Goal: Task Accomplishment & Management: Manage account settings

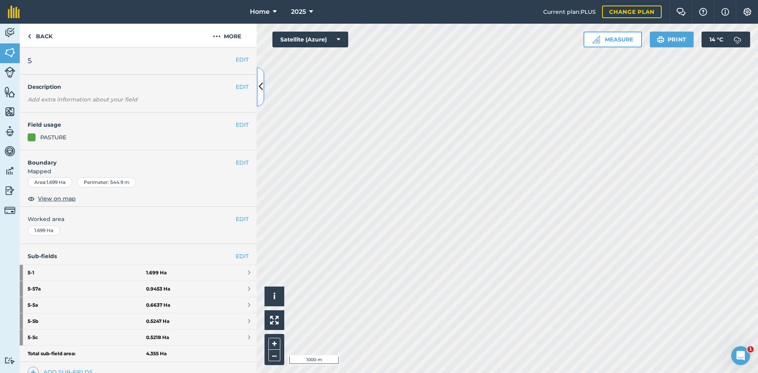
click at [264, 89] on button at bounding box center [261, 86] width 8 height 39
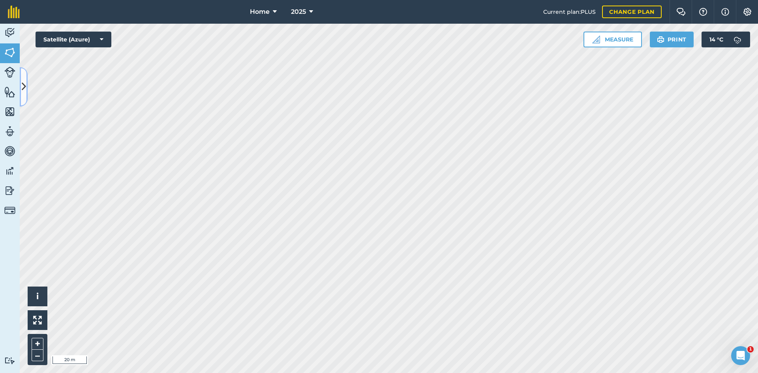
click at [24, 78] on button at bounding box center [24, 86] width 8 height 39
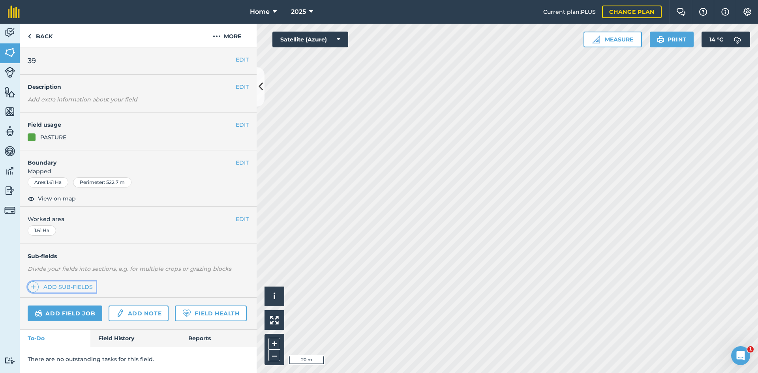
click at [73, 286] on link "Add sub-fields" at bounding box center [62, 286] width 68 height 11
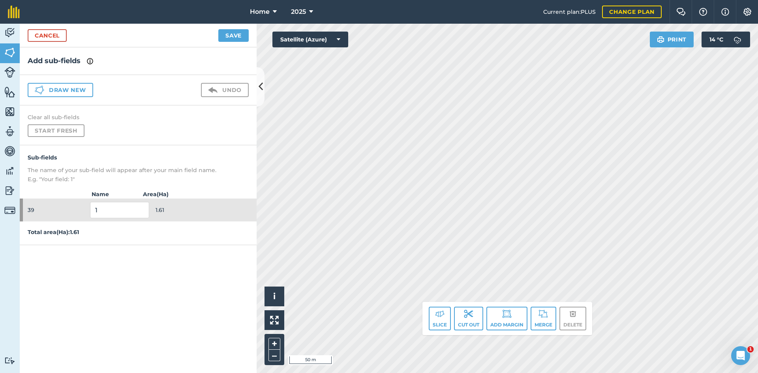
click at [56, 99] on div "Draw new Undo" at bounding box center [138, 90] width 237 height 30
click at [56, 94] on button "Draw new" at bounding box center [61, 90] width 66 height 14
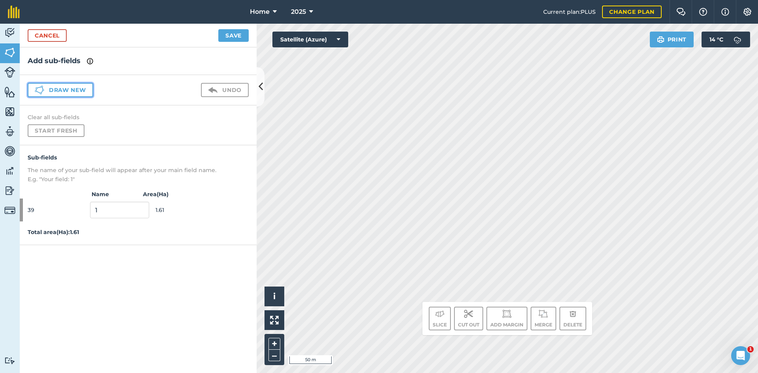
click at [56, 94] on button "Draw new" at bounding box center [61, 90] width 66 height 14
drag, startPoint x: 64, startPoint y: 99, endPoint x: 69, endPoint y: 94, distance: 7.8
click at [69, 94] on div "Draw new Undo" at bounding box center [138, 90] width 237 height 30
click at [72, 90] on button "Draw new" at bounding box center [61, 90] width 66 height 14
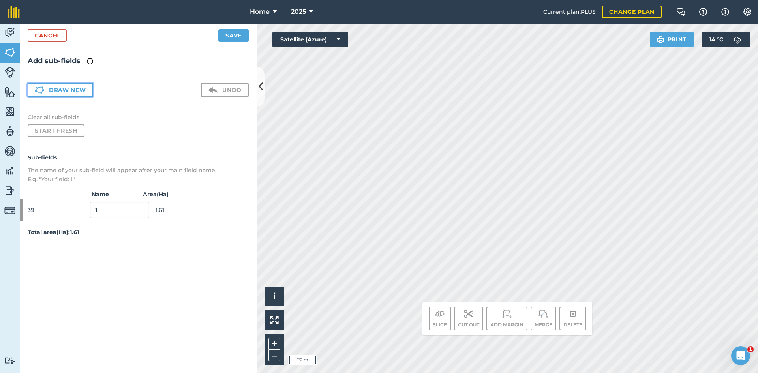
click at [79, 86] on button "Draw new" at bounding box center [61, 90] width 66 height 14
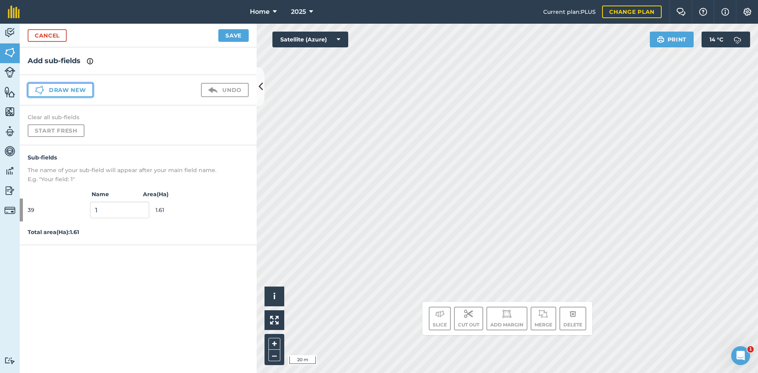
click at [79, 86] on button "Draw new" at bounding box center [61, 90] width 66 height 14
click at [77, 90] on button "Draw new" at bounding box center [61, 90] width 66 height 14
click at [40, 37] on link "Cancel" at bounding box center [47, 35] width 39 height 13
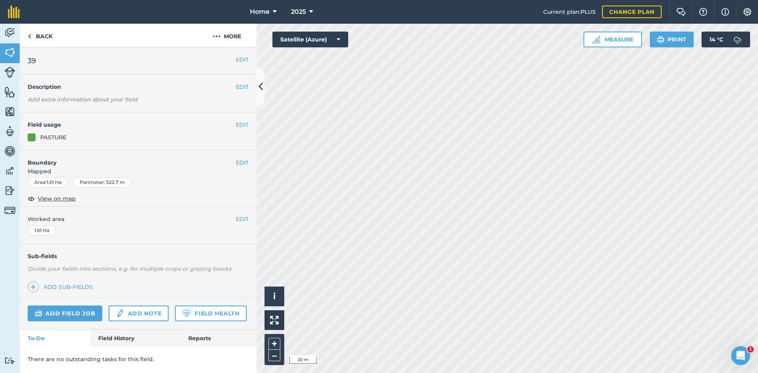
click at [69, 280] on div "Sub-fields Divide your fields into sections, e.g. for multiple crops or grazing…" at bounding box center [138, 271] width 237 height 54
click at [70, 283] on link "Add sub-fields" at bounding box center [62, 286] width 68 height 11
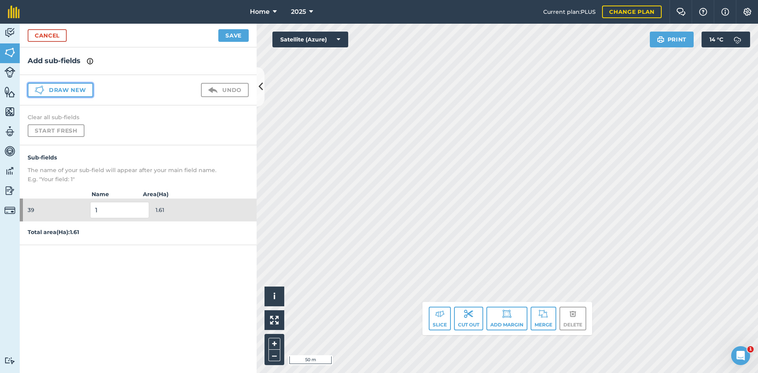
click at [75, 89] on button "Draw new" at bounding box center [61, 90] width 66 height 14
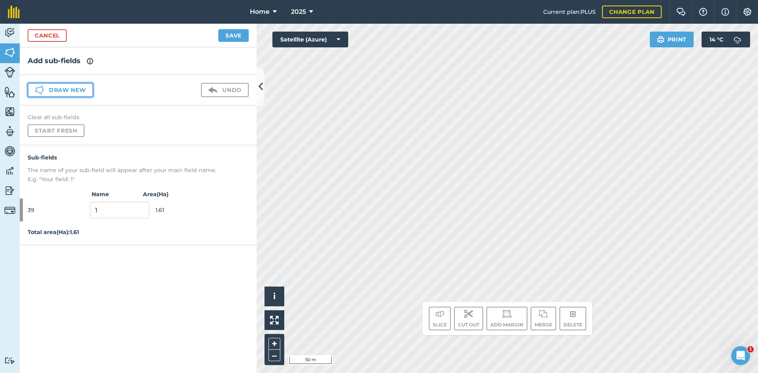
click at [77, 92] on button "Draw new" at bounding box center [61, 90] width 66 height 14
click at [77, 86] on button "Draw new" at bounding box center [61, 90] width 66 height 14
click at [79, 92] on button "Draw new" at bounding box center [61, 90] width 66 height 14
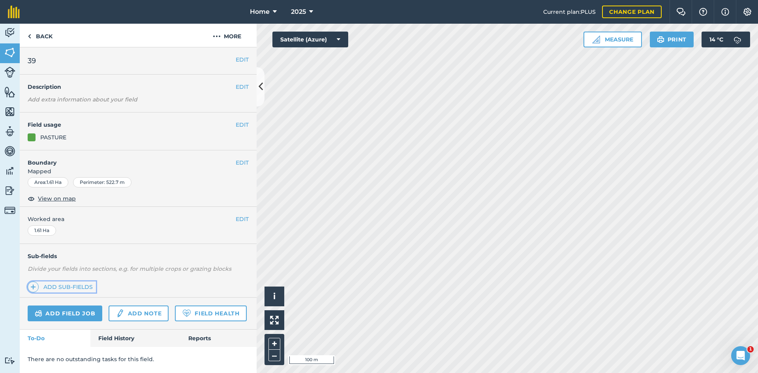
click at [77, 288] on link "Add sub-fields" at bounding box center [62, 286] width 68 height 11
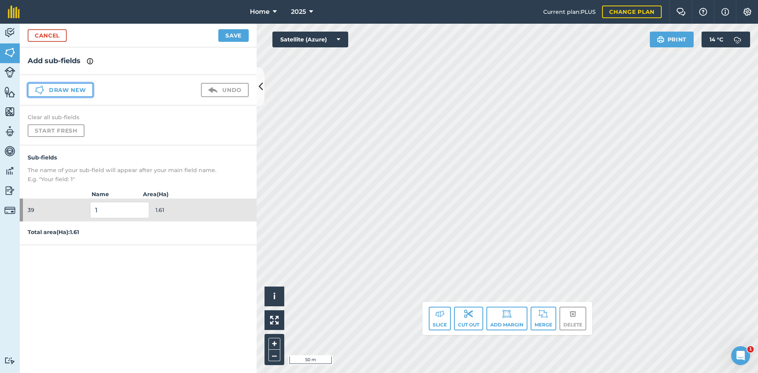
click at [78, 88] on button "Draw new" at bounding box center [61, 90] width 66 height 14
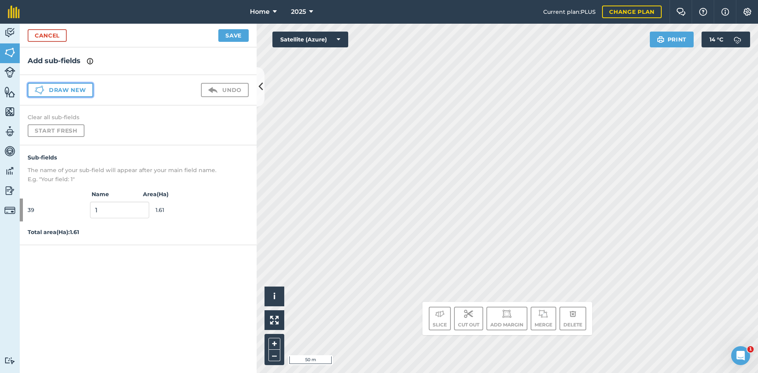
click at [78, 87] on button "Draw new" at bounding box center [61, 90] width 66 height 14
click at [65, 89] on button "Draw new" at bounding box center [61, 90] width 66 height 14
click at [72, 88] on button "Draw new" at bounding box center [61, 90] width 66 height 14
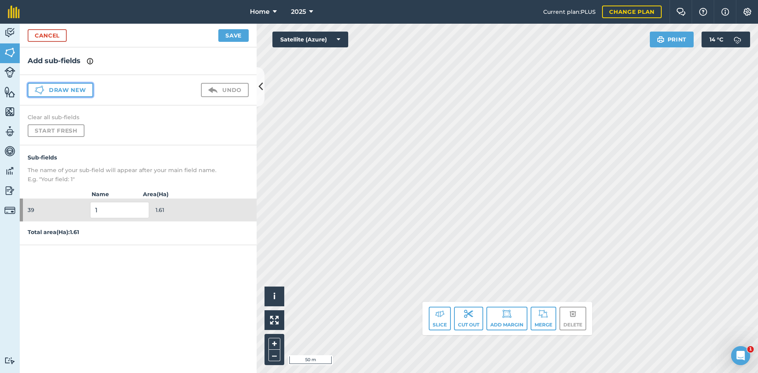
click at [55, 88] on button "Draw new" at bounding box center [61, 90] width 66 height 14
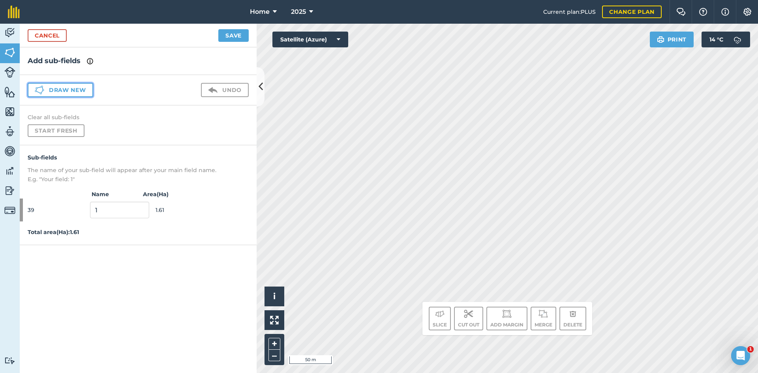
click at [56, 88] on button "Draw new" at bounding box center [61, 90] width 66 height 14
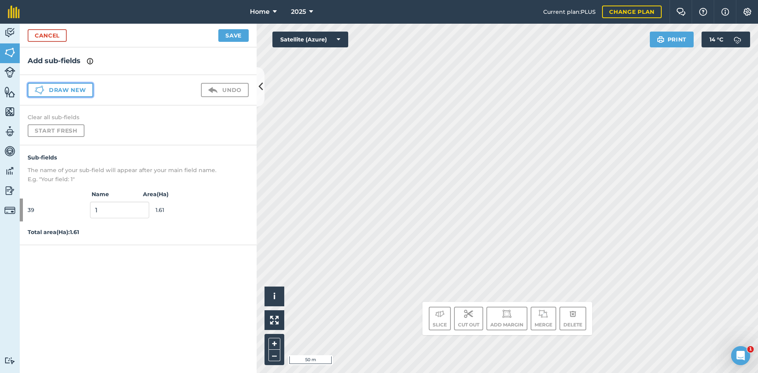
click at [56, 88] on button "Draw new" at bounding box center [61, 90] width 66 height 14
click at [57, 88] on button "Draw new" at bounding box center [61, 90] width 66 height 14
click at [58, 88] on button "Draw new" at bounding box center [61, 90] width 66 height 14
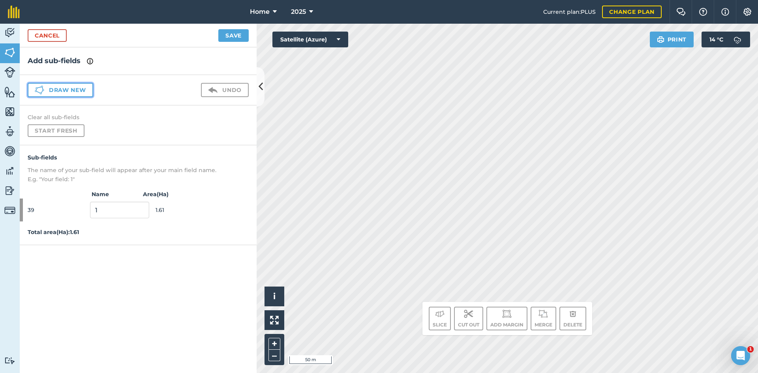
click at [58, 88] on button "Draw new" at bounding box center [61, 90] width 66 height 14
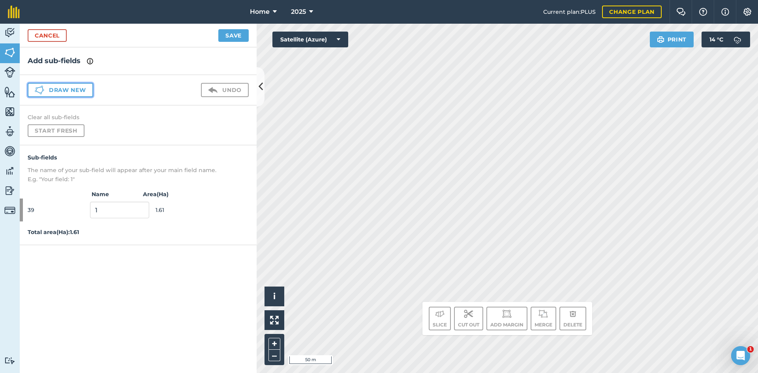
click at [58, 88] on button "Draw new" at bounding box center [61, 90] width 66 height 14
click at [57, 88] on button "Draw new" at bounding box center [61, 90] width 66 height 14
click at [56, 89] on button "Draw new" at bounding box center [61, 90] width 66 height 14
click at [55, 90] on button "Draw new" at bounding box center [61, 90] width 66 height 14
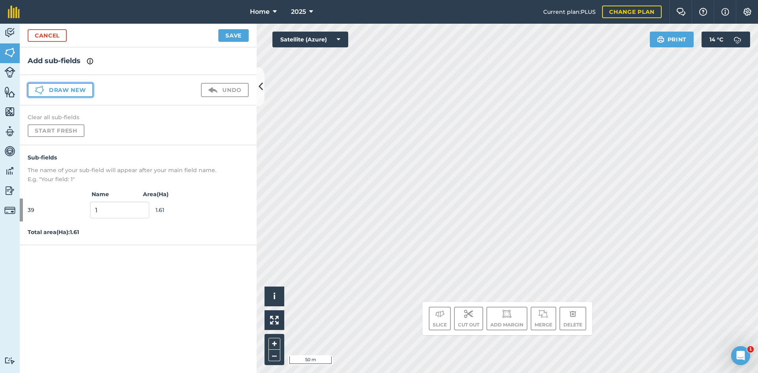
click at [54, 91] on button "Draw new" at bounding box center [61, 90] width 66 height 14
click at [55, 91] on button "Draw new" at bounding box center [61, 90] width 66 height 14
click at [54, 91] on button "Draw new" at bounding box center [61, 90] width 66 height 14
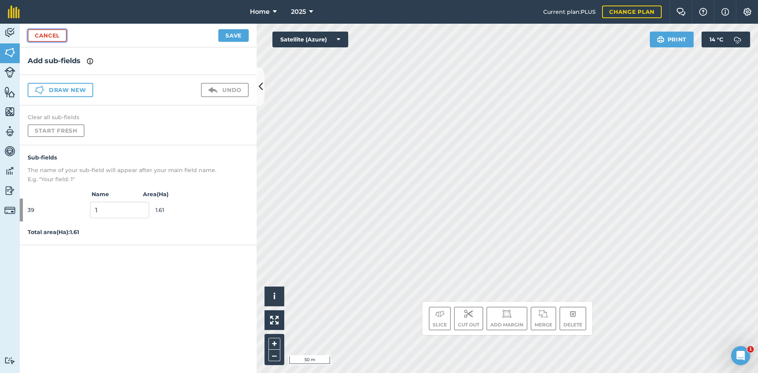
click at [54, 33] on link "Cancel" at bounding box center [47, 35] width 39 height 13
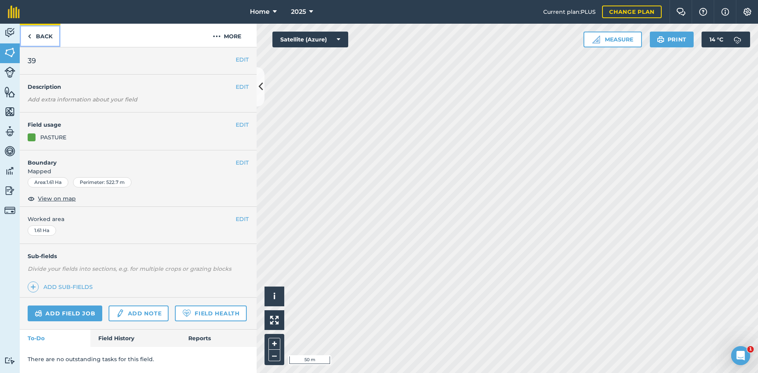
click at [54, 32] on link "Back" at bounding box center [40, 35] width 41 height 23
click at [48, 285] on link "Add sub-fields" at bounding box center [62, 286] width 68 height 11
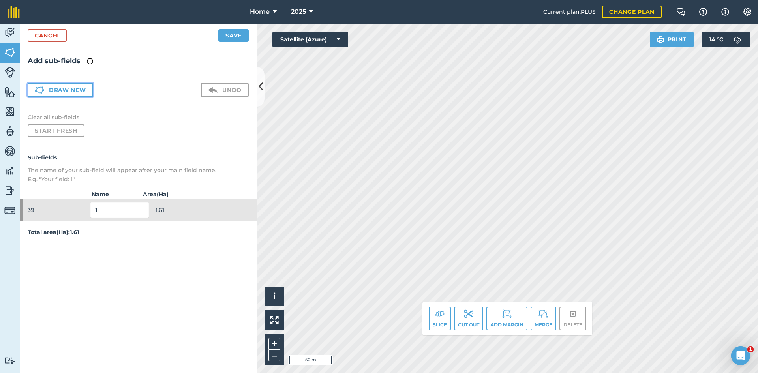
click at [79, 89] on button "Draw new" at bounding box center [61, 90] width 66 height 14
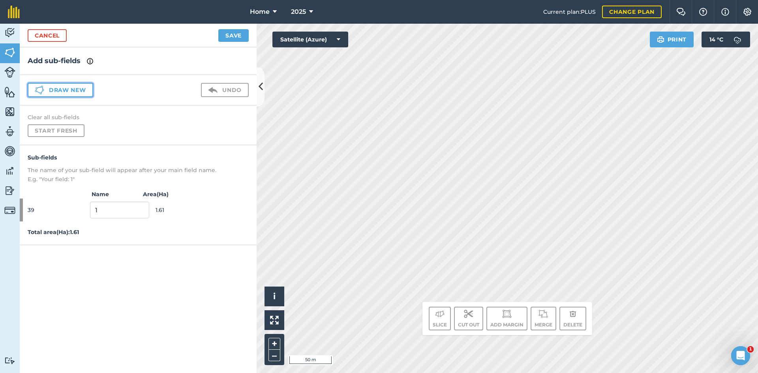
click at [79, 89] on button "Draw new" at bounding box center [61, 90] width 66 height 14
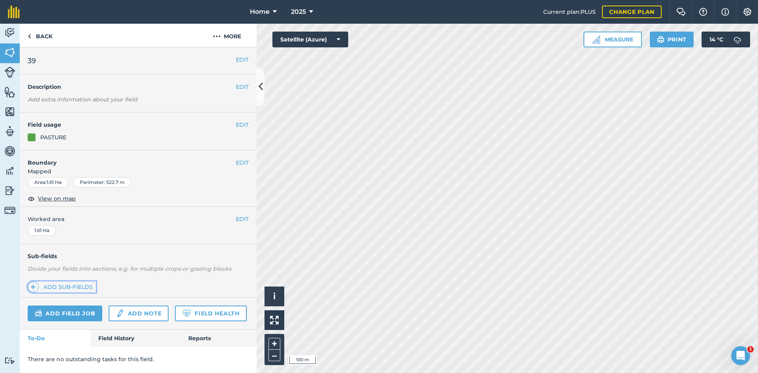
click at [83, 288] on link "Add sub-fields" at bounding box center [62, 286] width 68 height 11
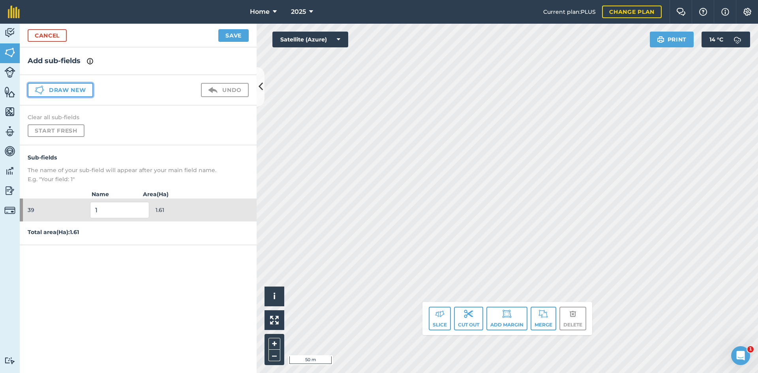
click at [73, 90] on button "Draw new" at bounding box center [61, 90] width 66 height 14
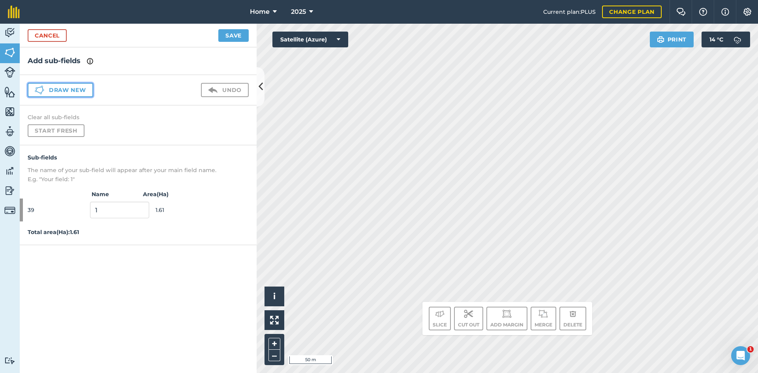
click at [71, 93] on button "Draw new" at bounding box center [61, 90] width 66 height 14
click at [73, 93] on button "Draw new" at bounding box center [61, 90] width 66 height 14
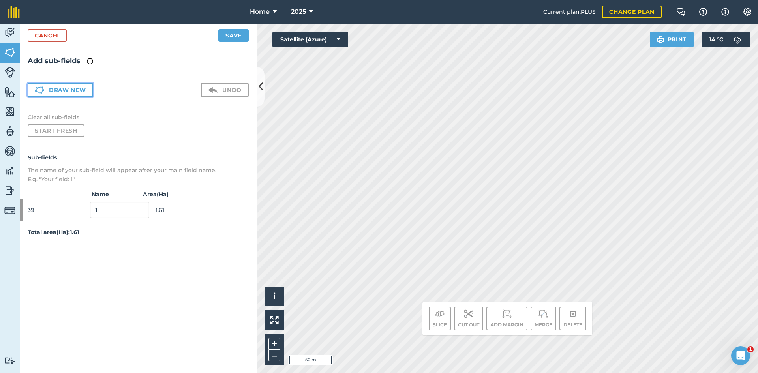
click at [73, 93] on button "Draw new" at bounding box center [61, 90] width 66 height 14
click at [72, 93] on button "Draw new" at bounding box center [61, 90] width 66 height 14
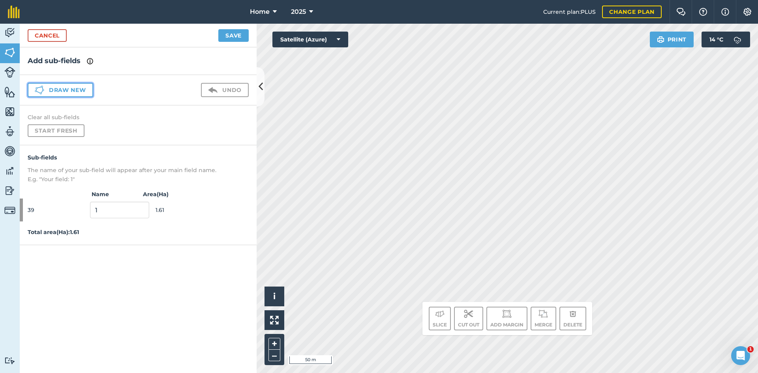
click at [73, 93] on button "Draw new" at bounding box center [61, 90] width 66 height 14
click at [73, 94] on button "Draw new" at bounding box center [61, 90] width 66 height 14
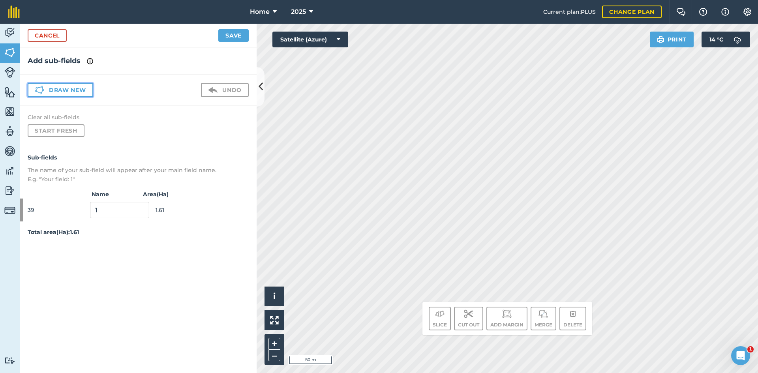
click at [73, 94] on button "Draw new" at bounding box center [61, 90] width 66 height 14
click at [73, 95] on button "Draw new" at bounding box center [61, 90] width 66 height 14
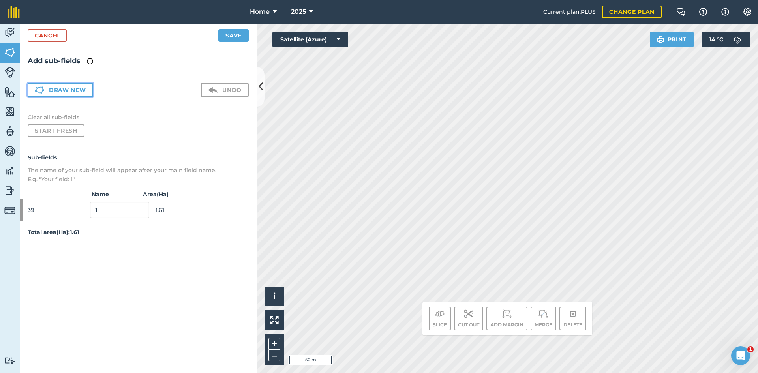
click at [73, 95] on button "Draw new" at bounding box center [61, 90] width 66 height 14
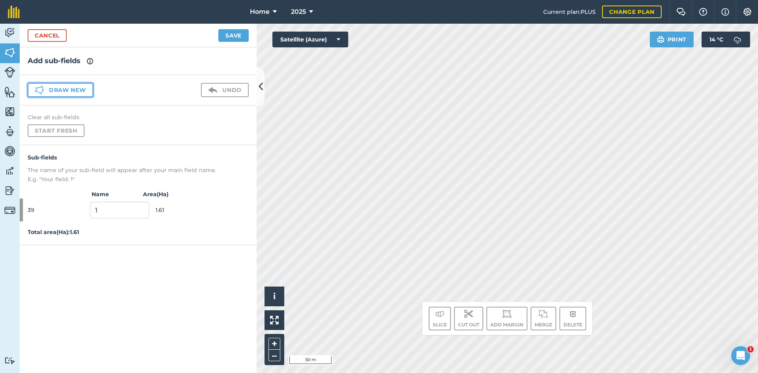
click at [73, 95] on button "Draw new" at bounding box center [61, 90] width 66 height 14
click at [74, 95] on button "Draw new" at bounding box center [61, 90] width 66 height 14
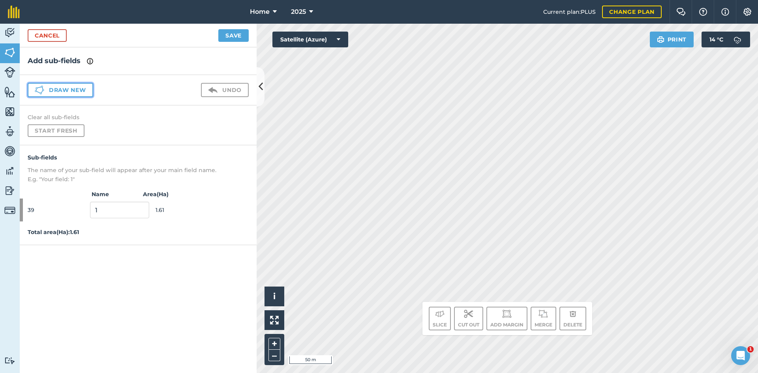
click at [74, 95] on button "Draw new" at bounding box center [61, 90] width 66 height 14
click at [75, 95] on button "Draw new" at bounding box center [61, 90] width 66 height 14
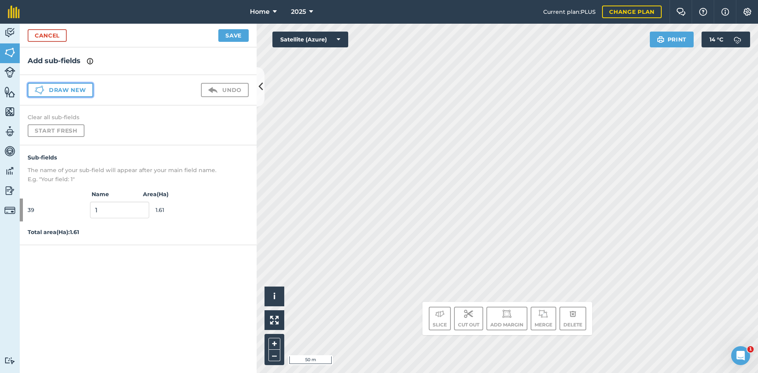
click at [75, 95] on button "Draw new" at bounding box center [61, 90] width 66 height 14
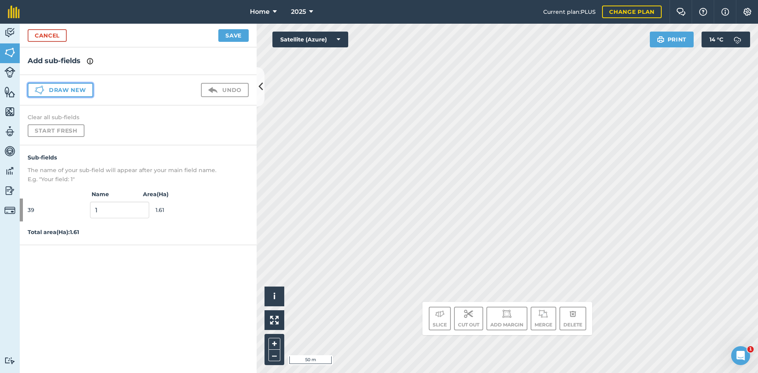
click at [75, 95] on button "Draw new" at bounding box center [61, 90] width 66 height 14
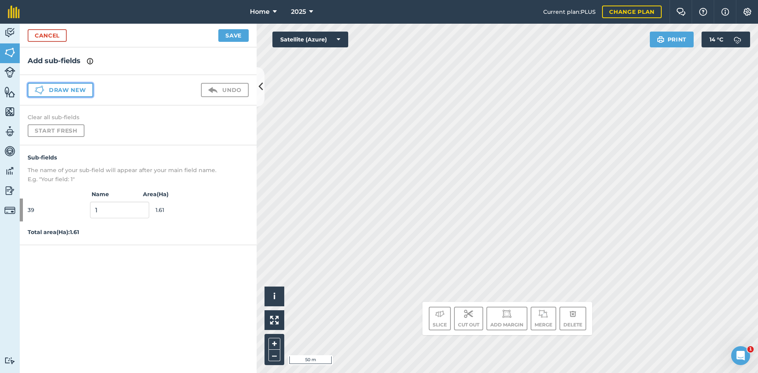
click at [75, 95] on button "Draw new" at bounding box center [61, 90] width 66 height 14
click at [76, 95] on button "Draw new" at bounding box center [61, 90] width 66 height 14
click at [78, 94] on button "Draw new" at bounding box center [61, 90] width 66 height 14
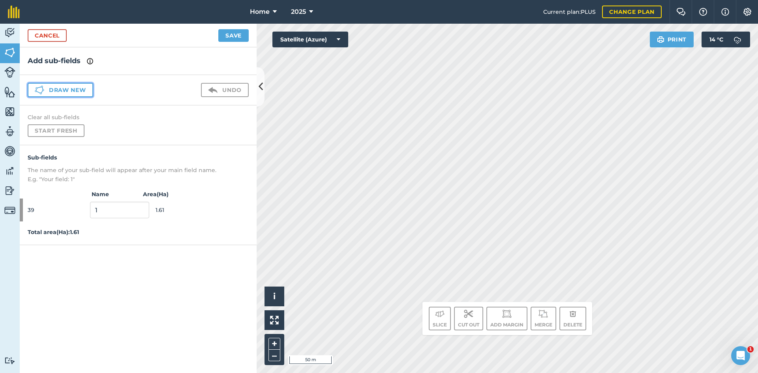
click at [79, 94] on button "Draw new" at bounding box center [61, 90] width 66 height 14
click at [81, 92] on button "Draw new" at bounding box center [61, 90] width 66 height 14
click at [85, 90] on button "Draw new" at bounding box center [61, 90] width 66 height 14
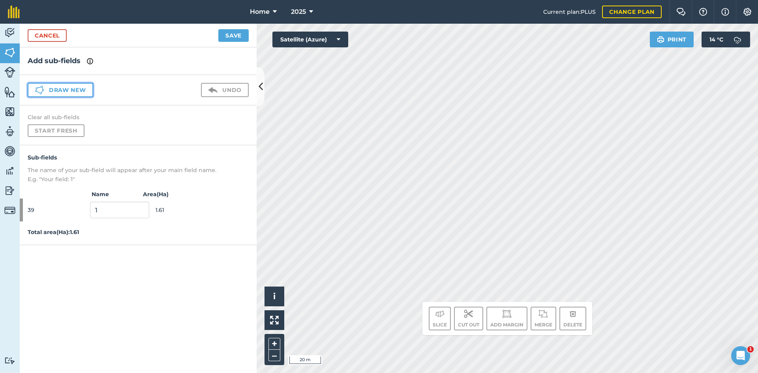
click at [85, 90] on button "Draw new" at bounding box center [61, 90] width 66 height 14
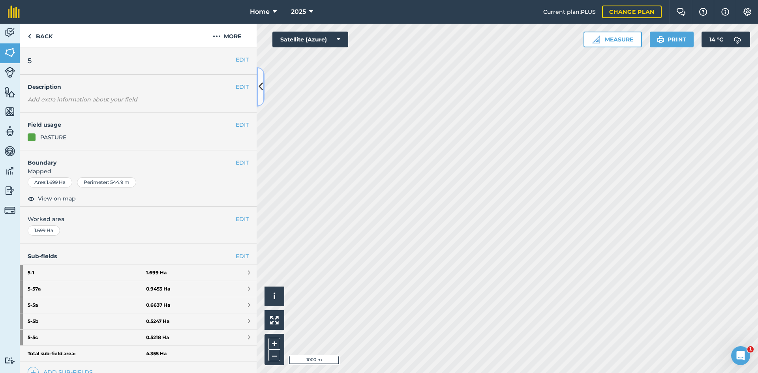
click at [257, 90] on button at bounding box center [261, 86] width 8 height 39
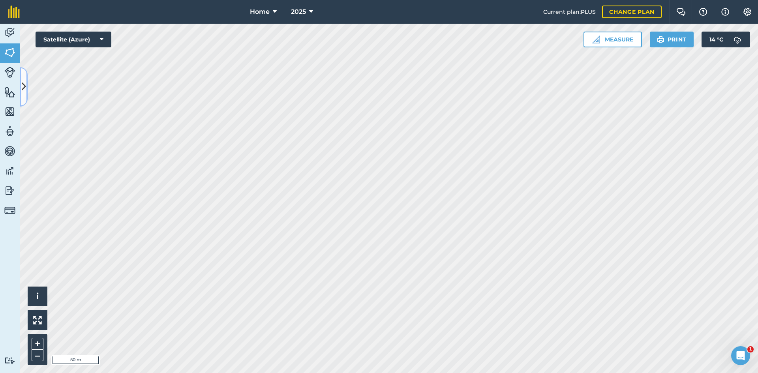
click at [22, 79] on button at bounding box center [24, 86] width 8 height 39
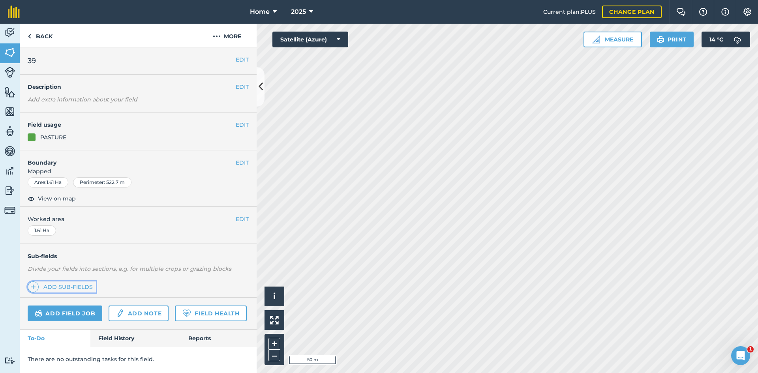
click at [64, 286] on link "Add sub-fields" at bounding box center [62, 286] width 68 height 11
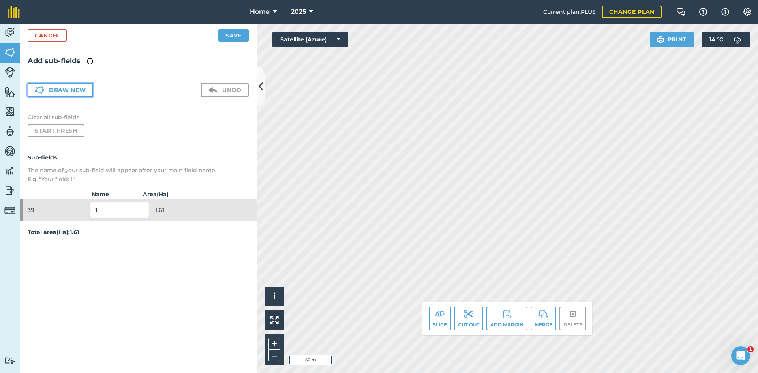
click at [85, 93] on button "Draw new" at bounding box center [61, 90] width 66 height 14
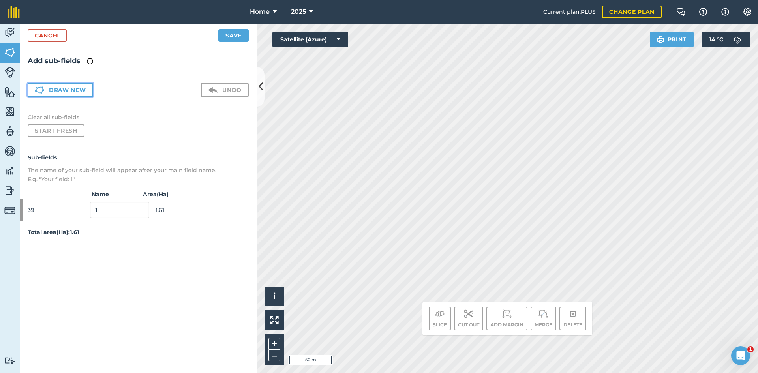
click at [85, 93] on button "Draw new" at bounding box center [61, 90] width 66 height 14
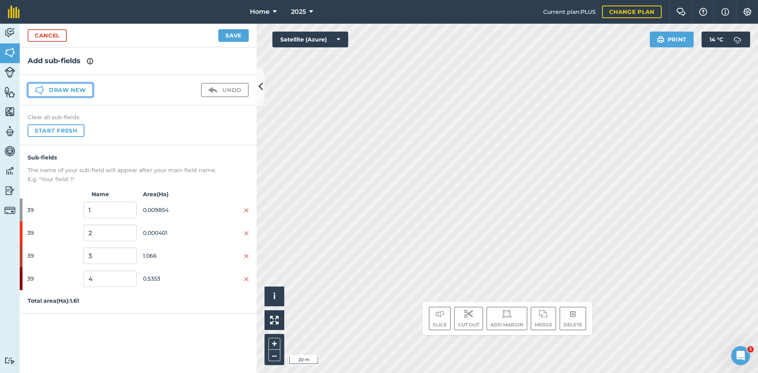
click at [76, 93] on button "Draw new" at bounding box center [61, 90] width 66 height 14
click at [76, 92] on button "Draw new" at bounding box center [61, 90] width 66 height 14
click at [73, 133] on button "Start fresh" at bounding box center [56, 130] width 57 height 13
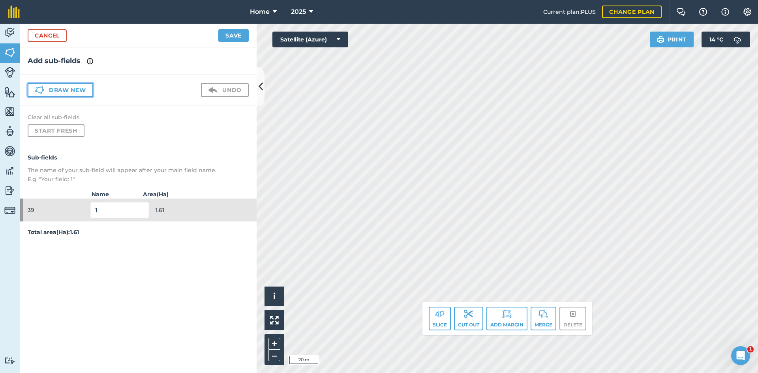
click at [80, 89] on button "Draw new" at bounding box center [61, 90] width 66 height 14
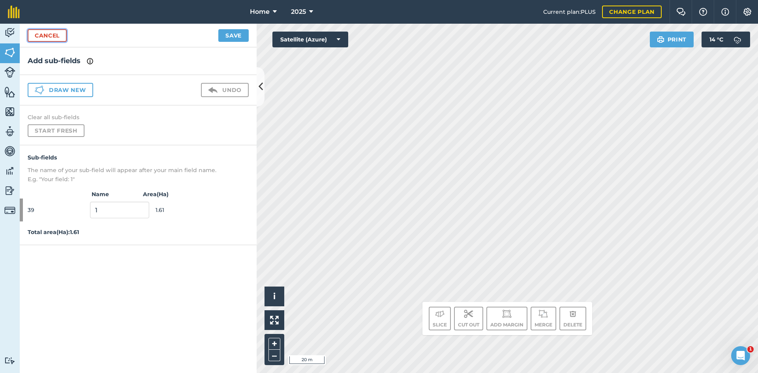
click at [49, 35] on link "Cancel" at bounding box center [47, 35] width 39 height 13
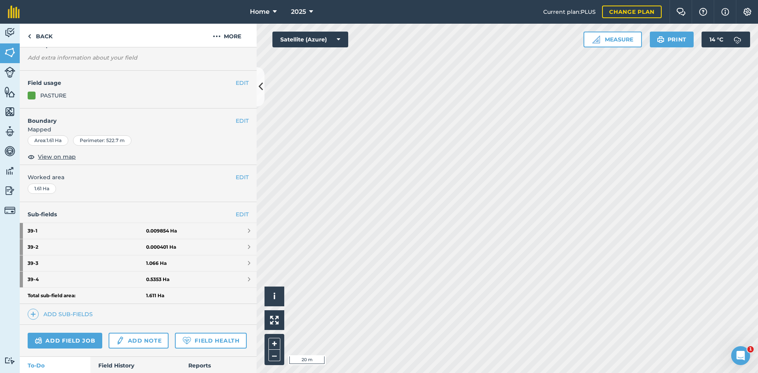
scroll to position [90, 0]
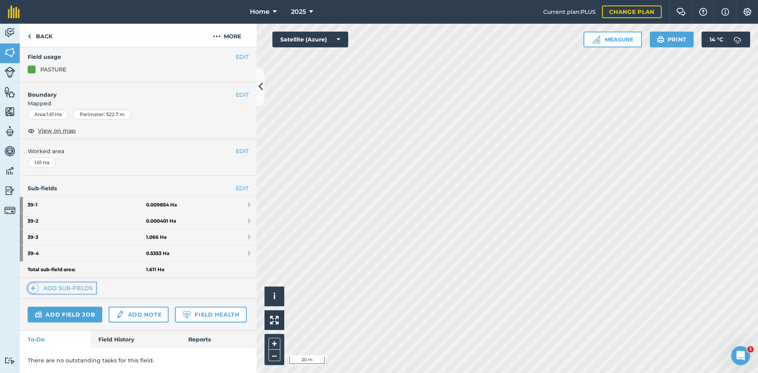
click at [61, 283] on link "Add sub-fields" at bounding box center [62, 288] width 68 height 11
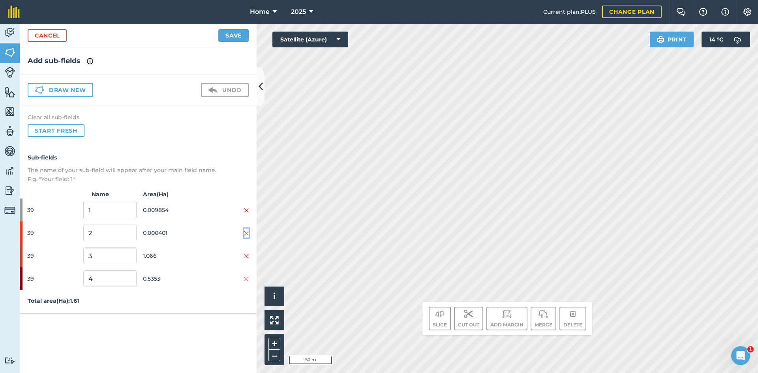
click at [246, 229] on button at bounding box center [246, 233] width 5 height 9
click at [245, 233] on img at bounding box center [246, 233] width 5 height 6
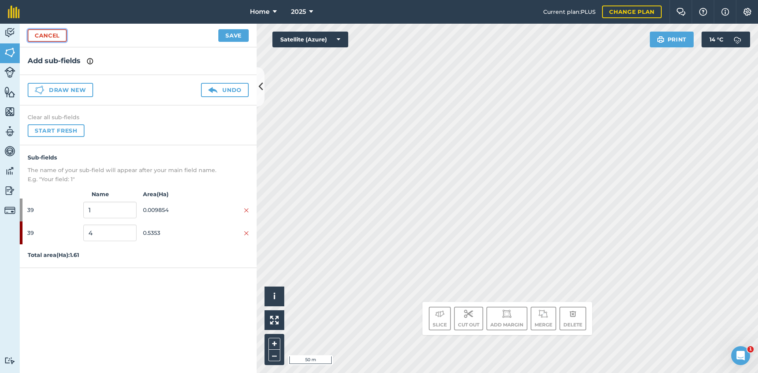
click at [52, 37] on link "Cancel" at bounding box center [47, 35] width 39 height 13
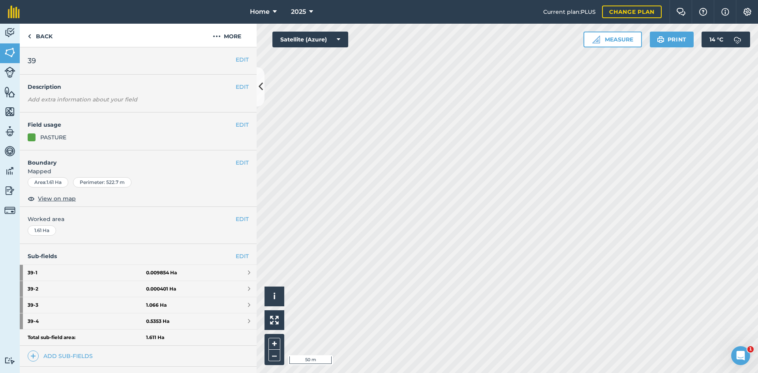
drag, startPoint x: 77, startPoint y: 363, endPoint x: 79, endPoint y: 358, distance: 5.4
click at [77, 362] on div "Sub-fields EDIT 39 - 1 0.009854 Ha 39 - 2 0.000401 Ha 39 - 3 1.066 Ha 39 - 4 0.…" at bounding box center [138, 305] width 237 height 123
click at [80, 356] on link "Add sub-fields" at bounding box center [62, 355] width 68 height 11
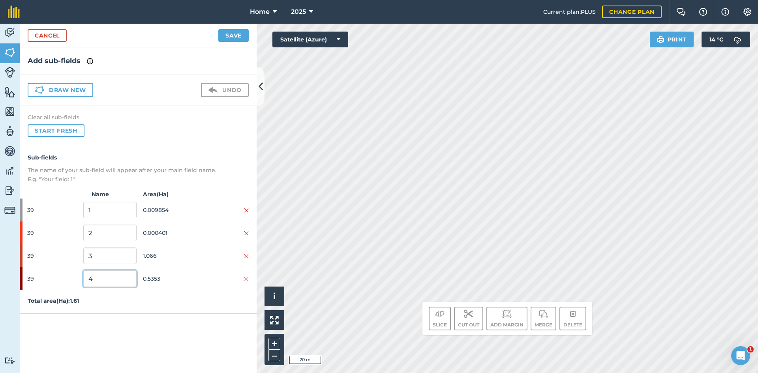
click at [105, 277] on input "4" at bounding box center [109, 278] width 53 height 17
type input "a"
click at [222, 39] on button "Save" at bounding box center [233, 35] width 30 height 13
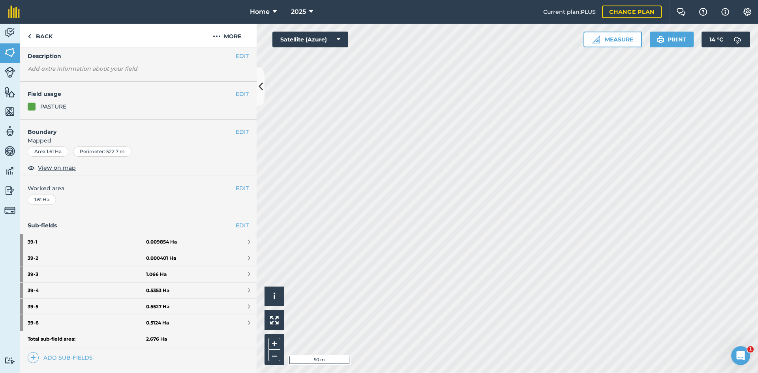
scroll to position [39, 0]
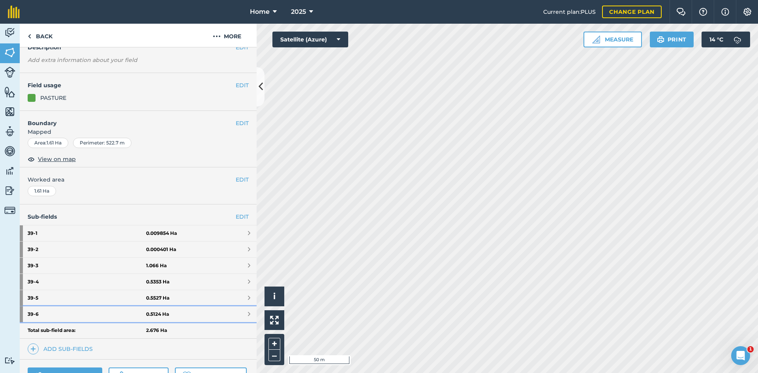
click at [186, 314] on link "39 - 6 0.5124 Ha" at bounding box center [138, 314] width 237 height 16
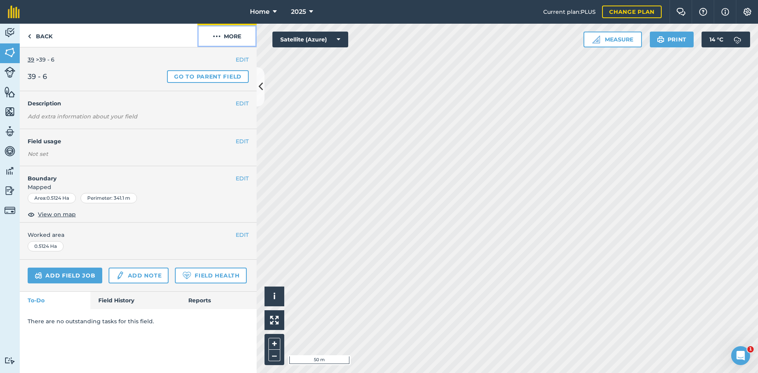
click at [242, 33] on button "More" at bounding box center [226, 35] width 59 height 23
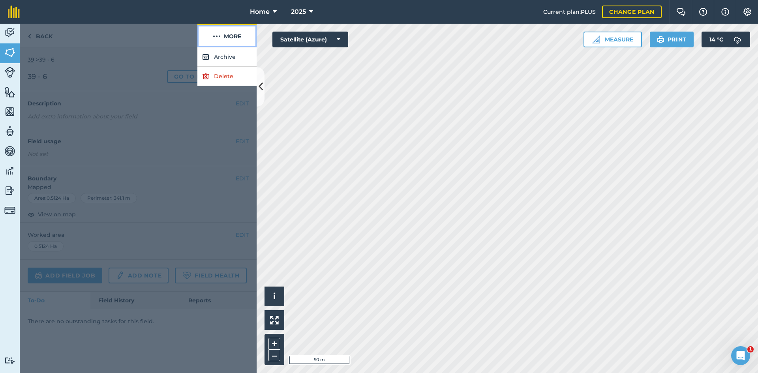
click at [243, 30] on button "More" at bounding box center [226, 35] width 59 height 23
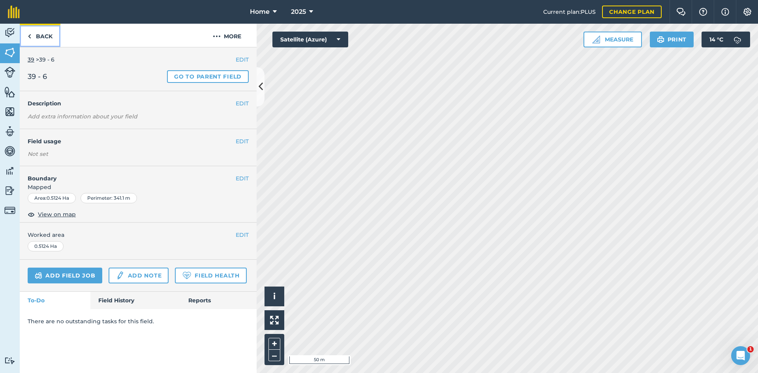
click at [52, 39] on link "Back" at bounding box center [40, 35] width 41 height 23
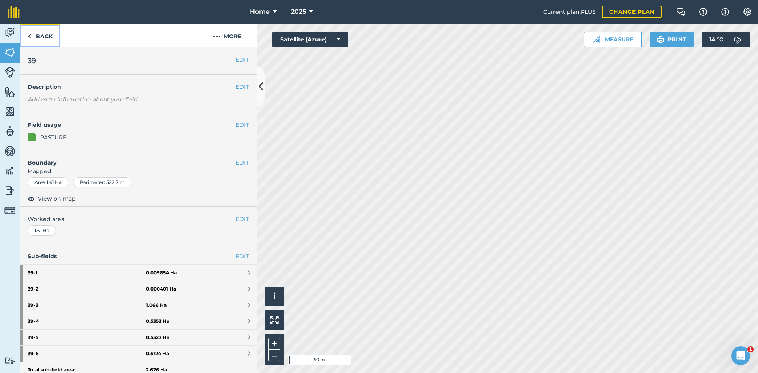
scroll to position [79, 0]
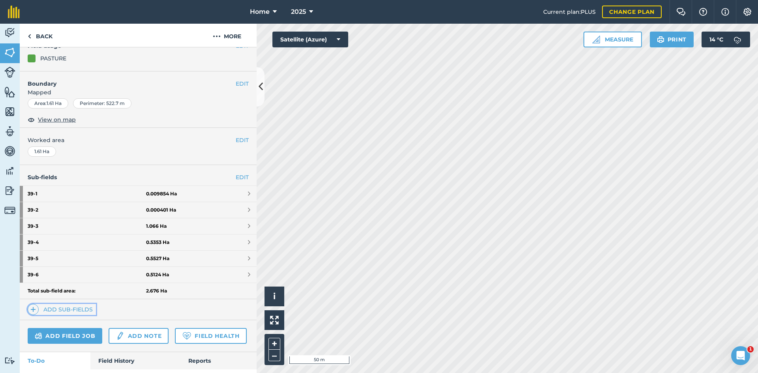
click at [83, 307] on link "Add sub-fields" at bounding box center [62, 309] width 68 height 11
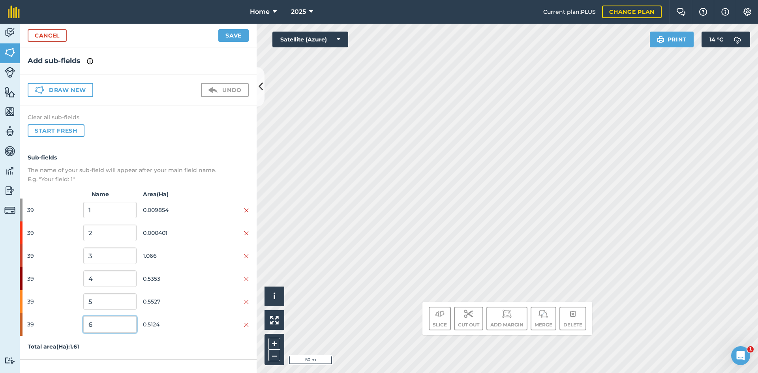
click at [110, 322] on input "6" at bounding box center [109, 324] width 53 height 17
type input "c"
click at [122, 304] on input "5" at bounding box center [109, 301] width 53 height 17
type input "b"
click at [112, 277] on input "4" at bounding box center [109, 278] width 53 height 17
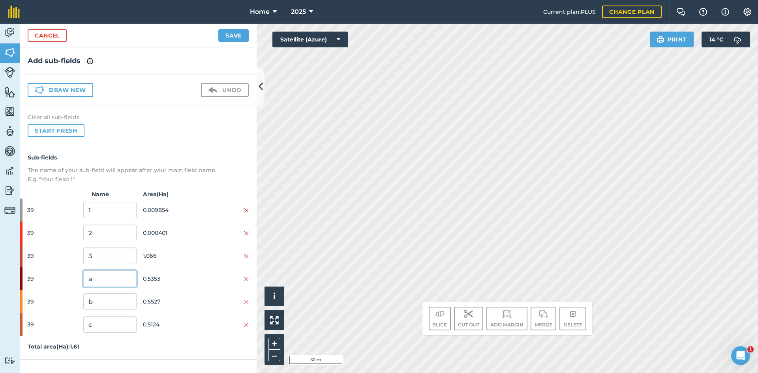
type input "a"
click at [239, 35] on button "Save" at bounding box center [233, 35] width 30 height 13
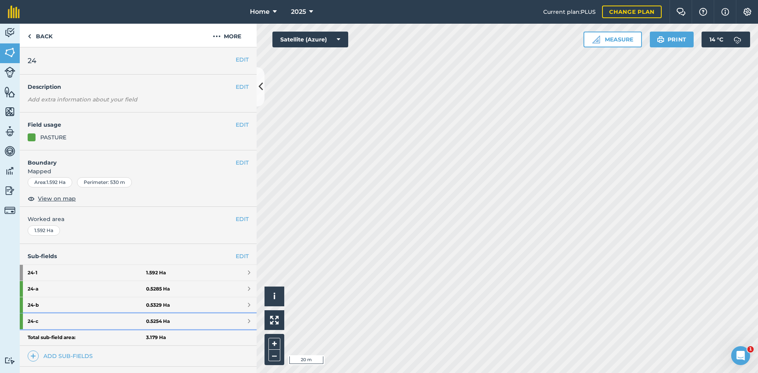
click at [187, 316] on link "24 - c 0.5254 Ha" at bounding box center [138, 321] width 237 height 16
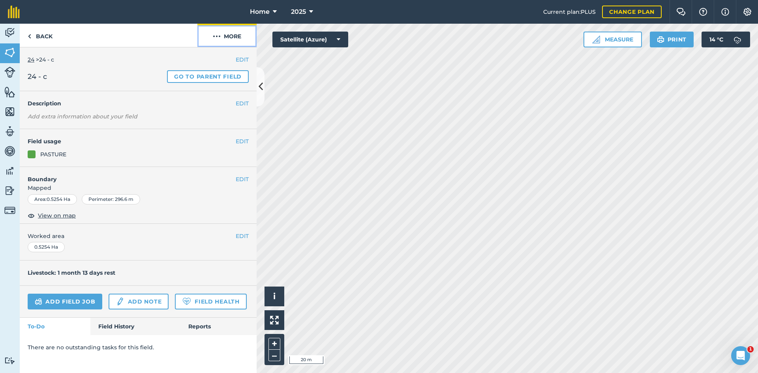
click at [235, 36] on button "More" at bounding box center [226, 35] width 59 height 23
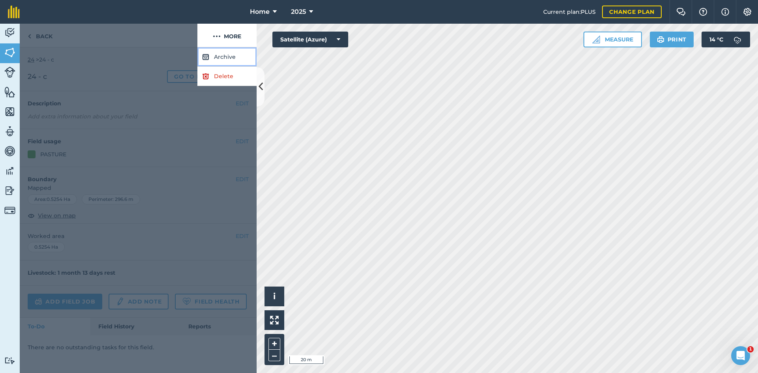
click at [226, 56] on button "Archive" at bounding box center [226, 56] width 59 height 19
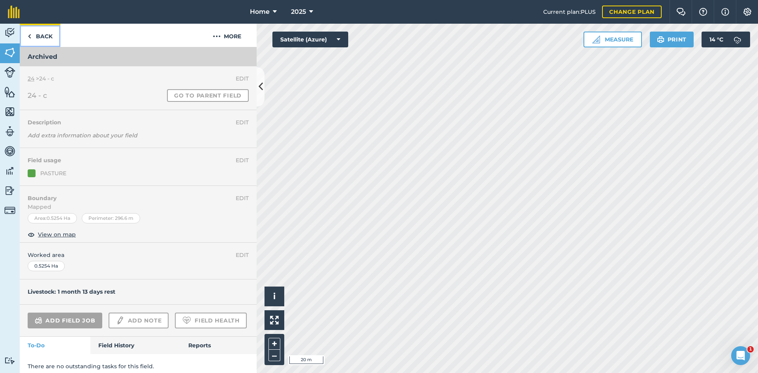
drag, startPoint x: 32, startPoint y: 32, endPoint x: 51, endPoint y: 76, distance: 48.3
click at [32, 32] on link "Back" at bounding box center [40, 35] width 41 height 23
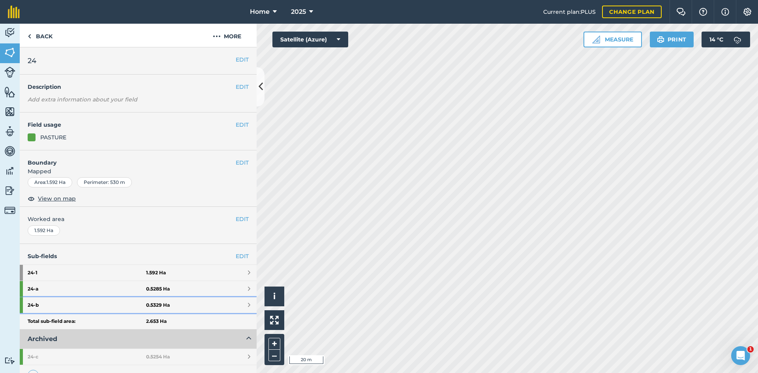
drag, startPoint x: 128, startPoint y: 307, endPoint x: 131, endPoint y: 302, distance: 4.9
click at [128, 306] on strong "24 - b" at bounding box center [87, 305] width 118 height 16
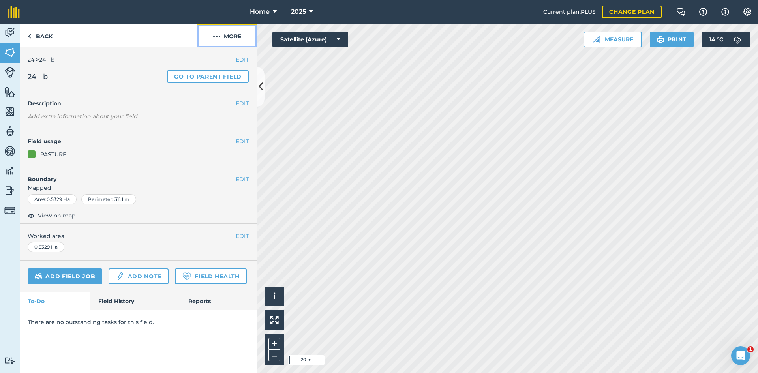
click at [232, 36] on button "More" at bounding box center [226, 35] width 59 height 23
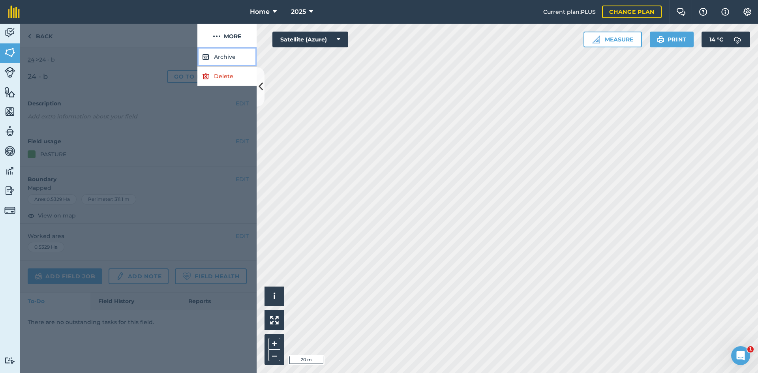
click at [231, 54] on button "Archive" at bounding box center [226, 56] width 59 height 19
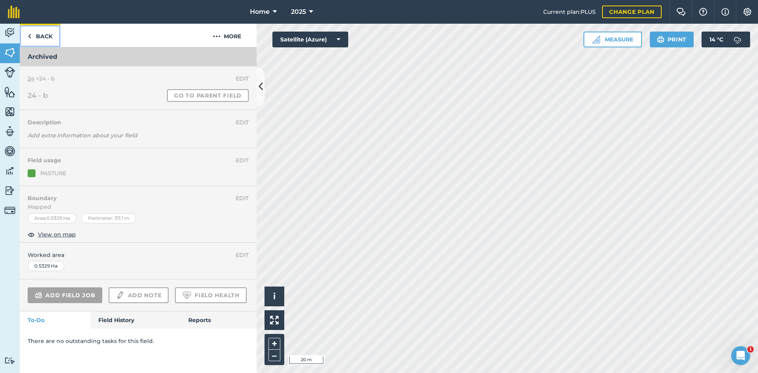
click at [49, 36] on link "Back" at bounding box center [40, 35] width 41 height 23
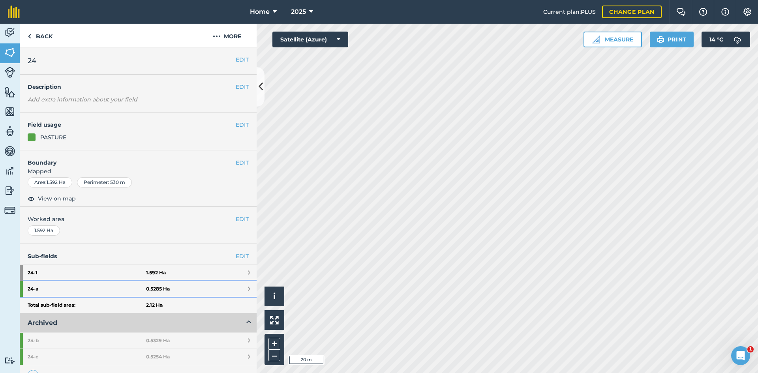
click at [158, 291] on strong "0.5285 Ha" at bounding box center [158, 289] width 24 height 6
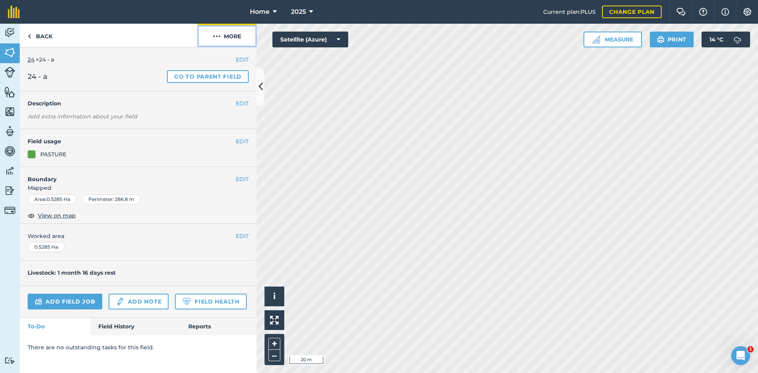
click at [238, 34] on button "More" at bounding box center [226, 35] width 59 height 23
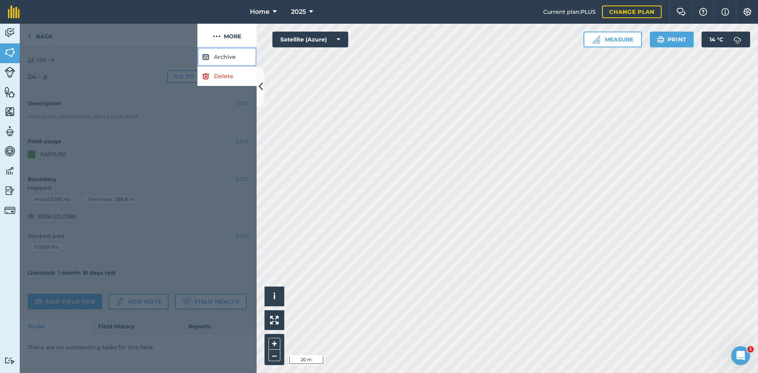
click at [215, 54] on button "Archive" at bounding box center [226, 56] width 59 height 19
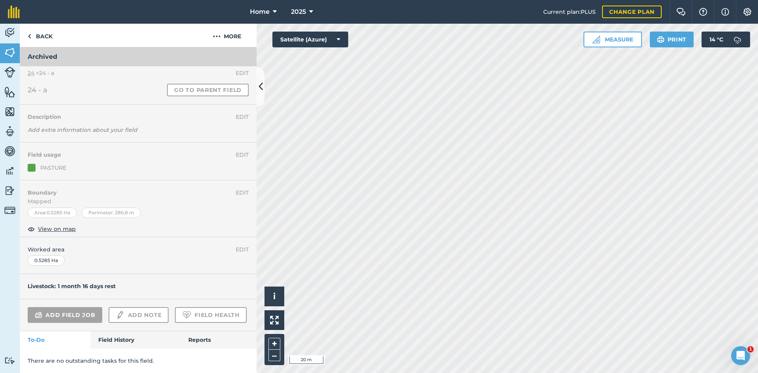
scroll to position [28, 0]
click at [49, 32] on link "Back" at bounding box center [40, 35] width 41 height 23
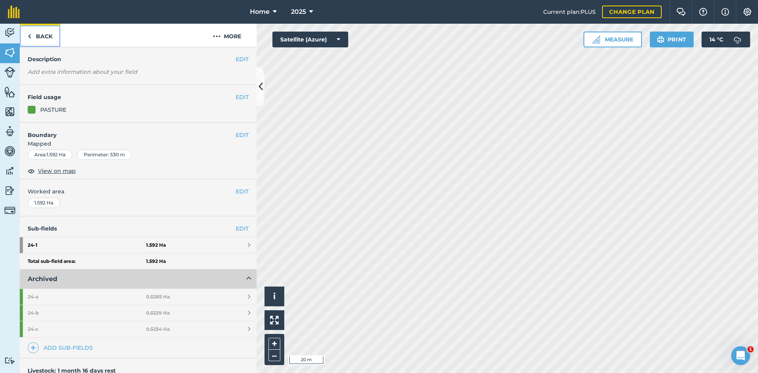
scroll to position [12, 0]
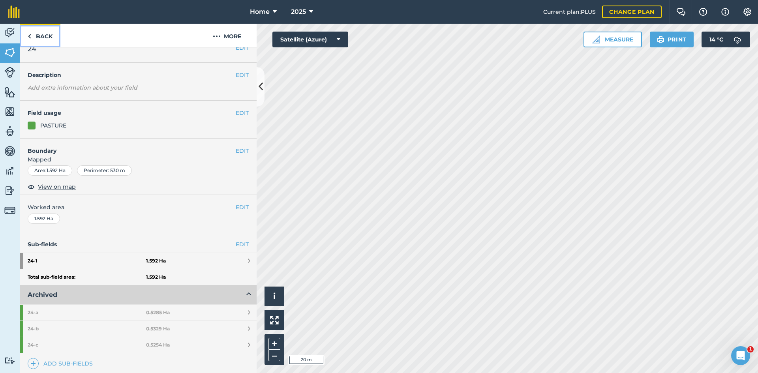
click at [47, 32] on link "Back" at bounding box center [40, 35] width 41 height 23
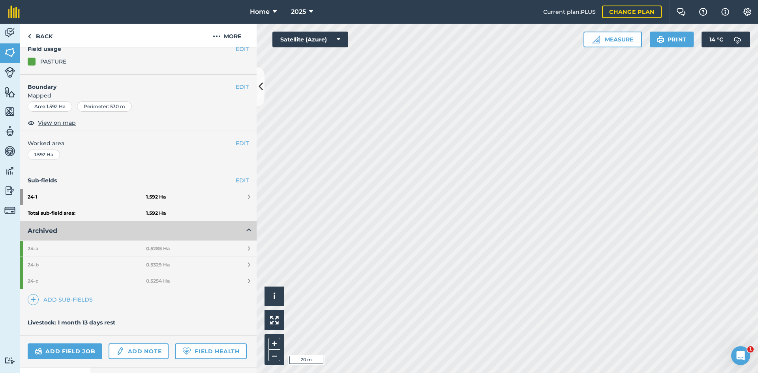
scroll to position [79, 0]
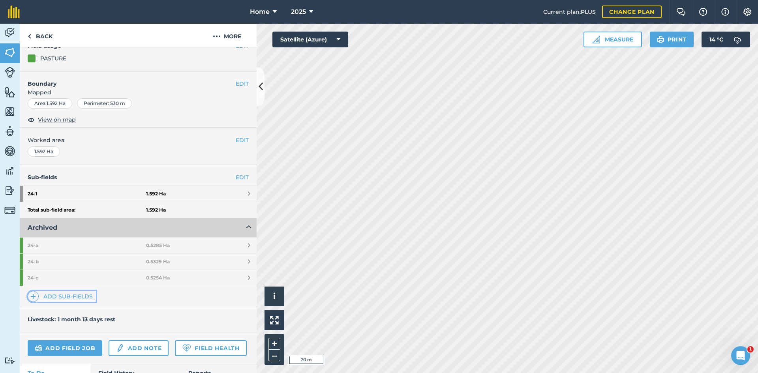
click at [66, 296] on link "Add sub-fields" at bounding box center [62, 296] width 68 height 11
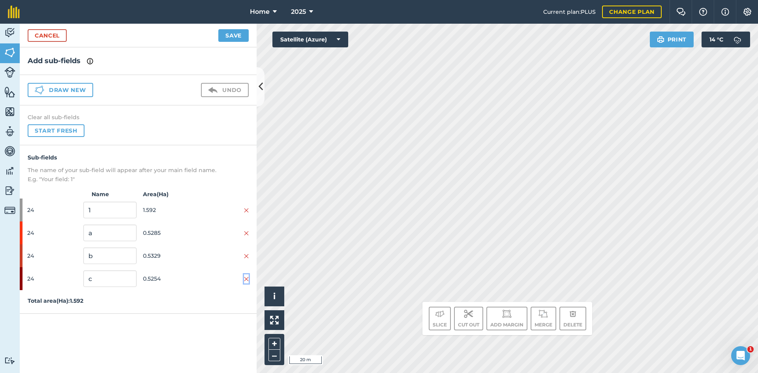
click at [245, 279] on img at bounding box center [246, 279] width 5 height 6
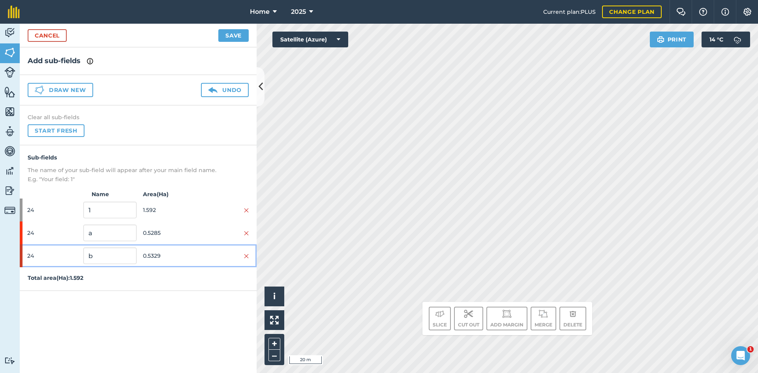
click at [243, 252] on div at bounding box center [222, 255] width 53 height 9
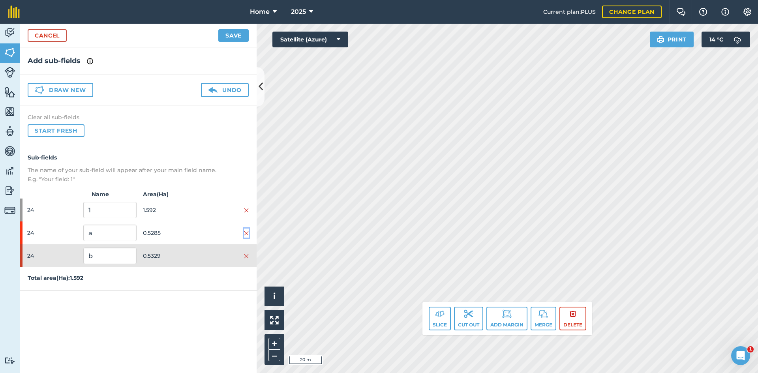
click at [246, 230] on img at bounding box center [246, 233] width 5 height 6
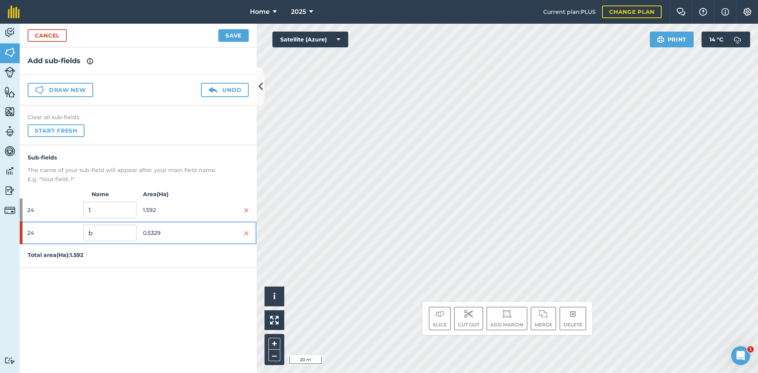
click at [249, 229] on div "24 b 0.5329" at bounding box center [138, 232] width 237 height 23
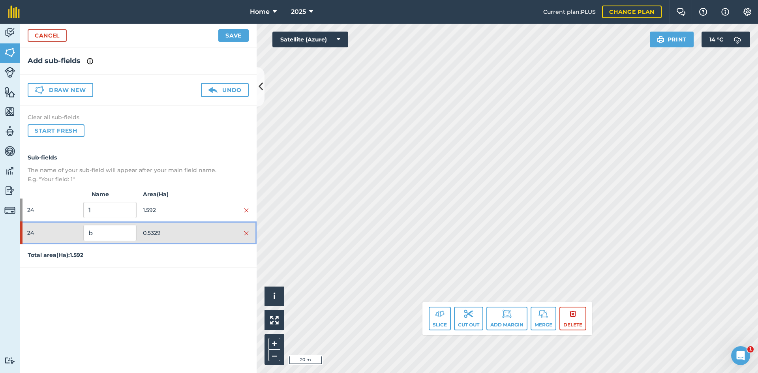
click at [249, 230] on div "24 b 0.5329" at bounding box center [138, 232] width 237 height 23
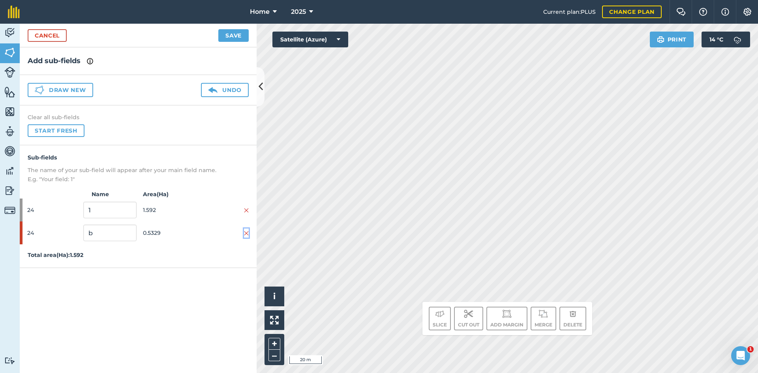
click at [247, 233] on img at bounding box center [246, 233] width 5 height 6
click at [75, 94] on button "Draw new" at bounding box center [61, 90] width 66 height 14
click at [70, 91] on button "Draw new" at bounding box center [61, 90] width 66 height 14
click at [71, 92] on button "Draw new" at bounding box center [61, 90] width 66 height 14
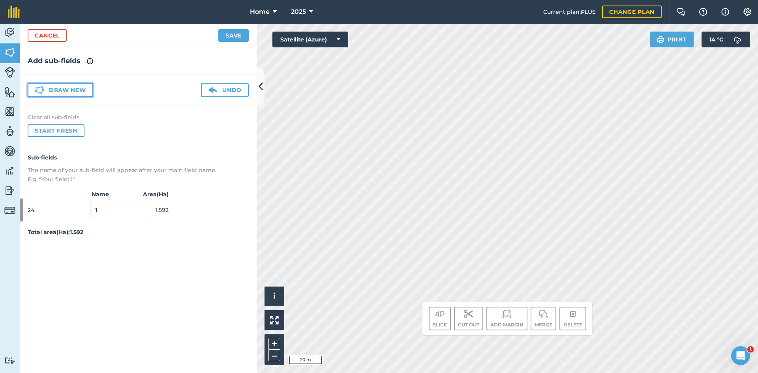
drag, startPoint x: 71, startPoint y: 93, endPoint x: 62, endPoint y: 98, distance: 10.3
click at [71, 93] on button "Draw new" at bounding box center [61, 90] width 66 height 14
click at [62, 98] on div "Draw new Undo" at bounding box center [138, 90] width 237 height 30
click at [61, 99] on div "Draw new Undo" at bounding box center [138, 90] width 237 height 30
click at [749, 12] on img at bounding box center [746, 12] width 9 height 8
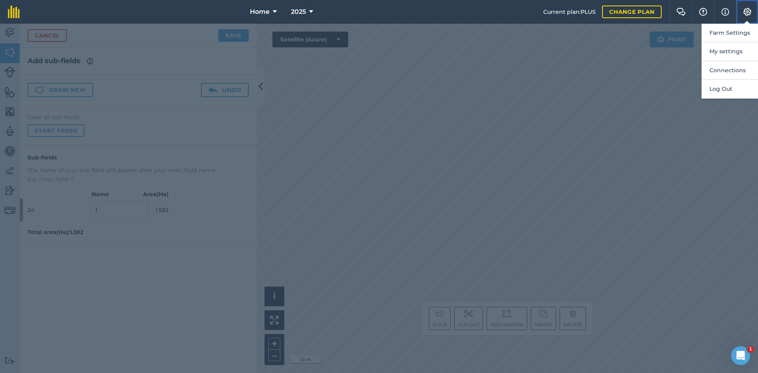
click at [751, 14] on img at bounding box center [746, 12] width 9 height 8
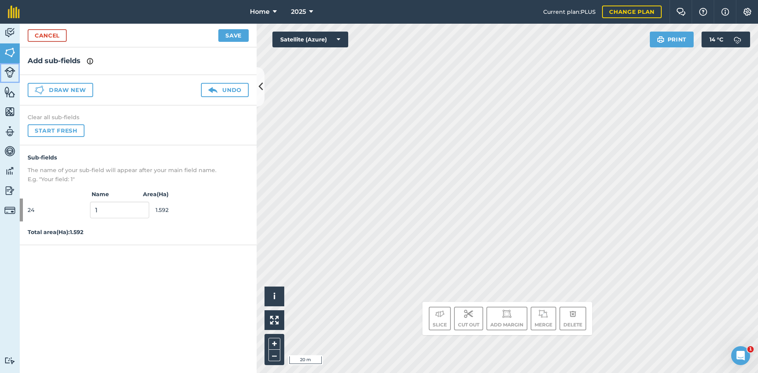
click at [10, 75] on img at bounding box center [9, 72] width 11 height 11
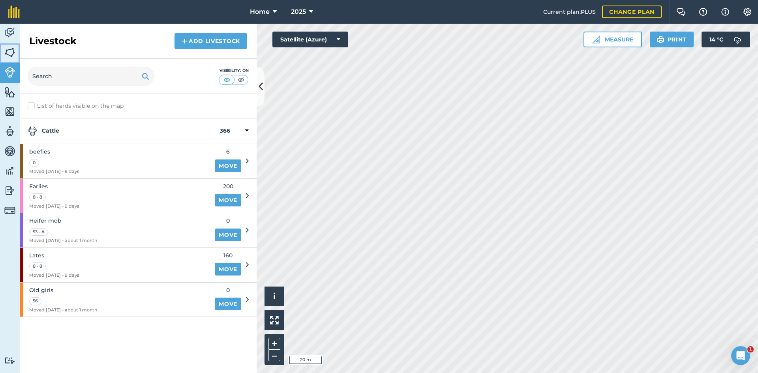
click at [6, 49] on img at bounding box center [9, 53] width 11 height 12
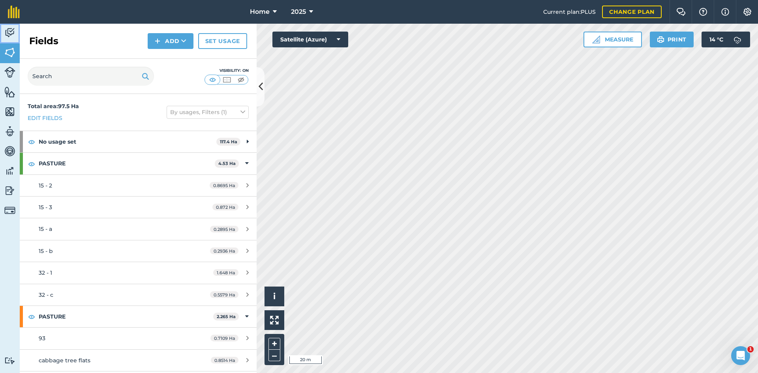
click at [13, 34] on img at bounding box center [9, 33] width 11 height 12
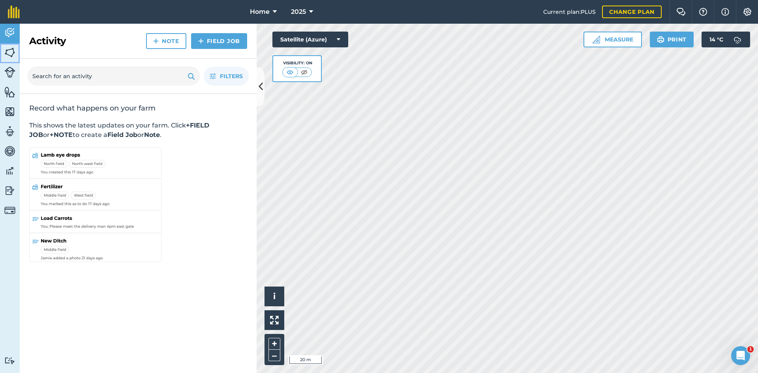
click at [14, 61] on link "Fields" at bounding box center [10, 53] width 20 height 20
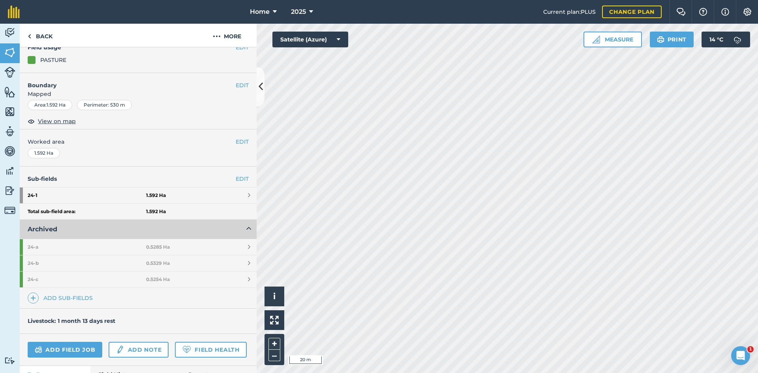
scroll to position [118, 0]
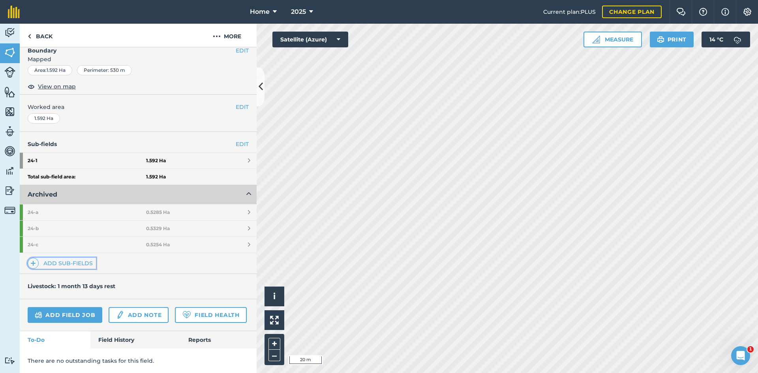
click at [81, 258] on link "Add sub-fields" at bounding box center [62, 263] width 68 height 11
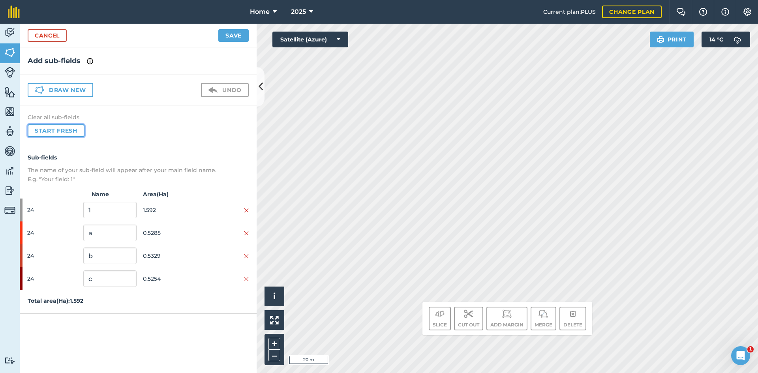
click at [49, 129] on button "Start fresh" at bounding box center [56, 130] width 57 height 13
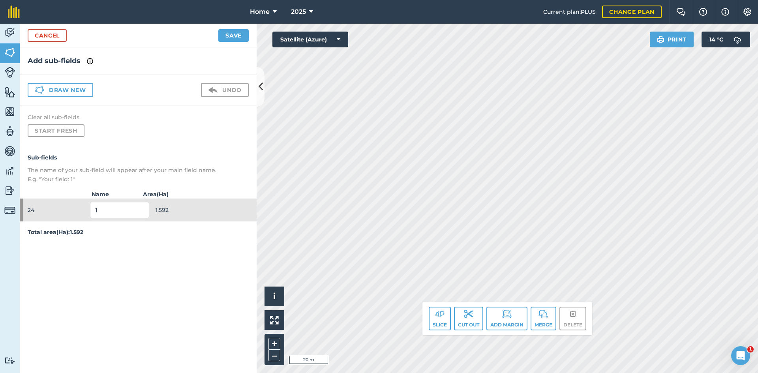
drag, startPoint x: 85, startPoint y: 79, endPoint x: 77, endPoint y: 90, distance: 12.9
click at [84, 81] on div "Draw new Undo" at bounding box center [138, 90] width 237 height 30
click at [77, 90] on button "Draw new" at bounding box center [61, 90] width 66 height 14
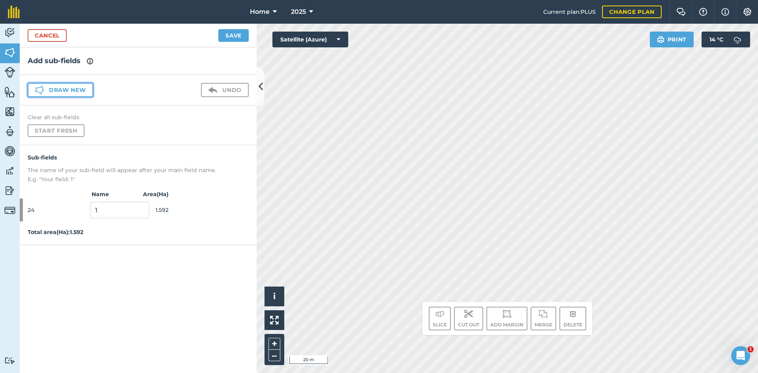
click at [78, 90] on button "Draw new" at bounding box center [61, 90] width 66 height 14
click at [78, 91] on button "Draw new" at bounding box center [61, 90] width 66 height 14
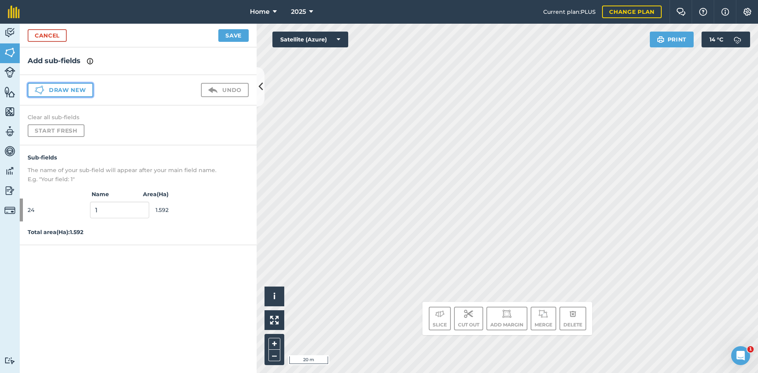
click at [78, 91] on button "Draw new" at bounding box center [61, 90] width 66 height 14
